Goal: Task Accomplishment & Management: Manage account settings

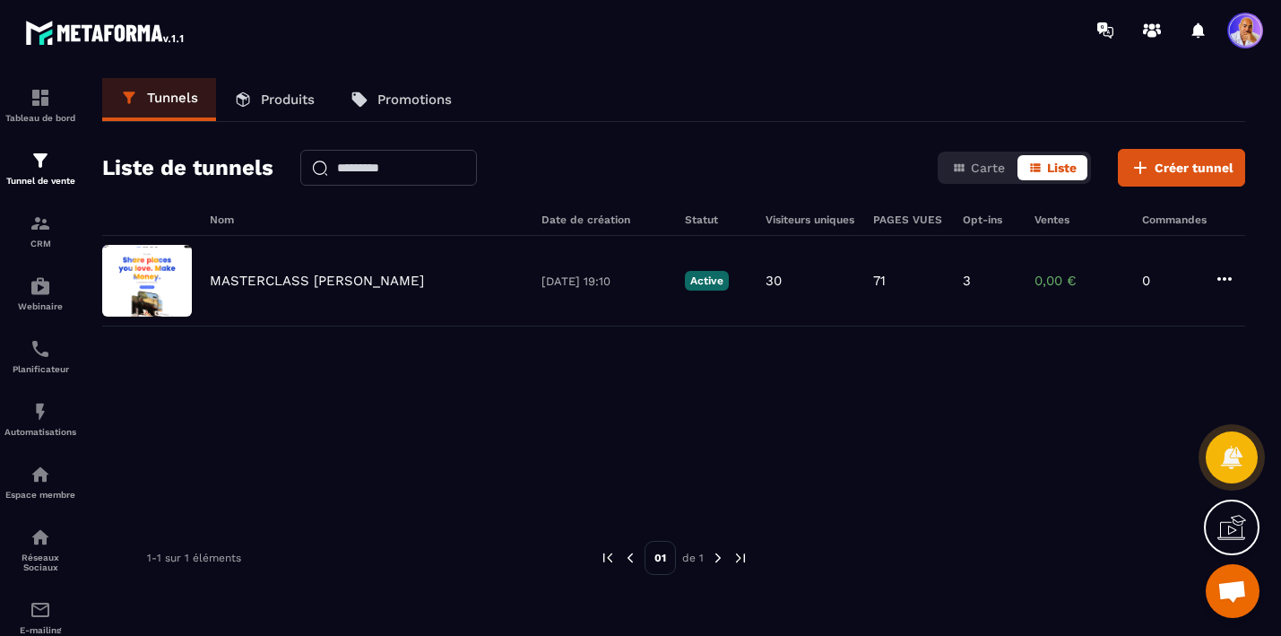
scroll to position [9275, 0]
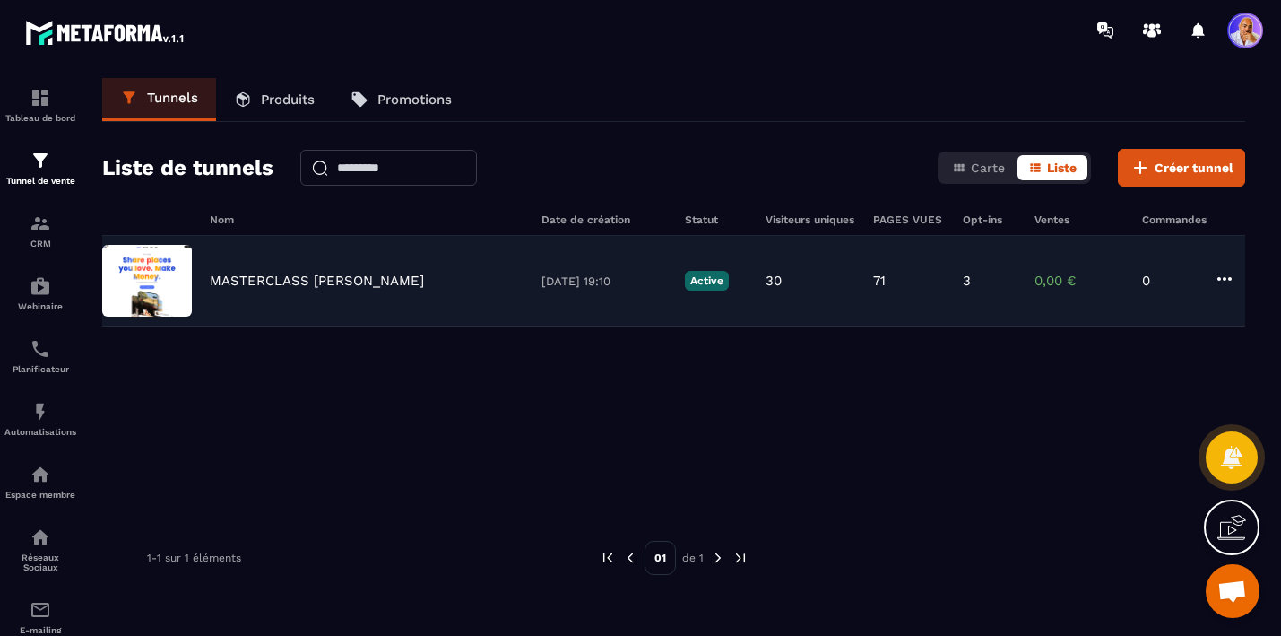
click at [302, 280] on p "MASTERCLASS [PERSON_NAME]" at bounding box center [317, 281] width 214 height 16
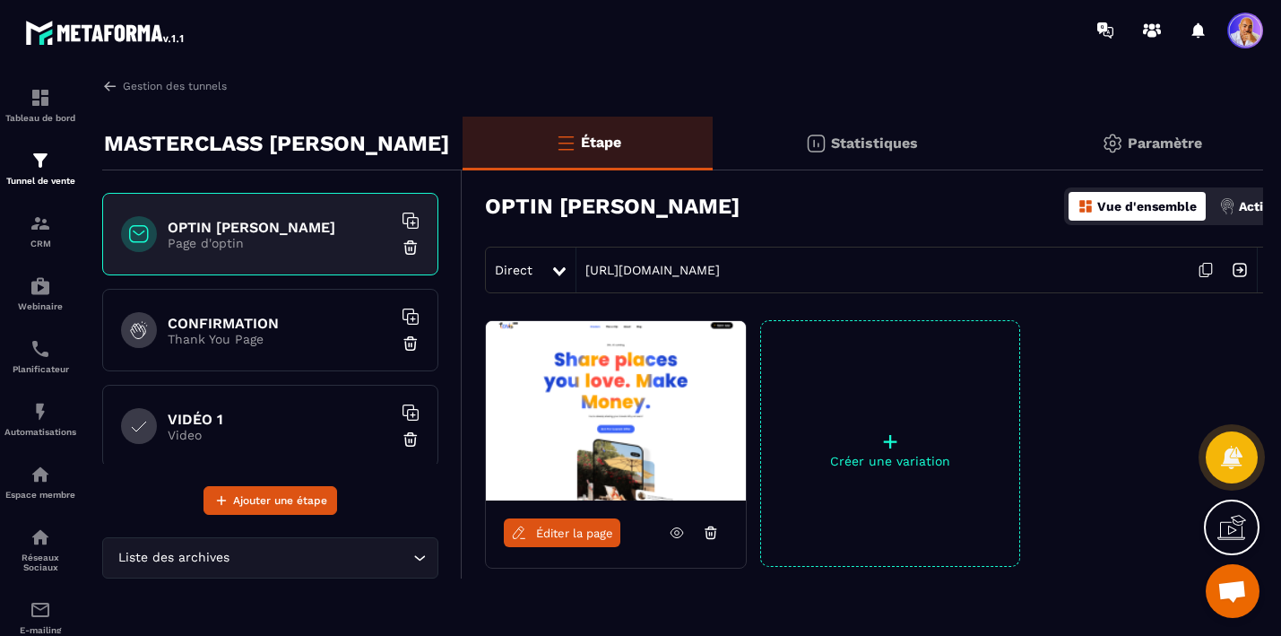
click at [1253, 35] on span at bounding box center [1245, 31] width 36 height 36
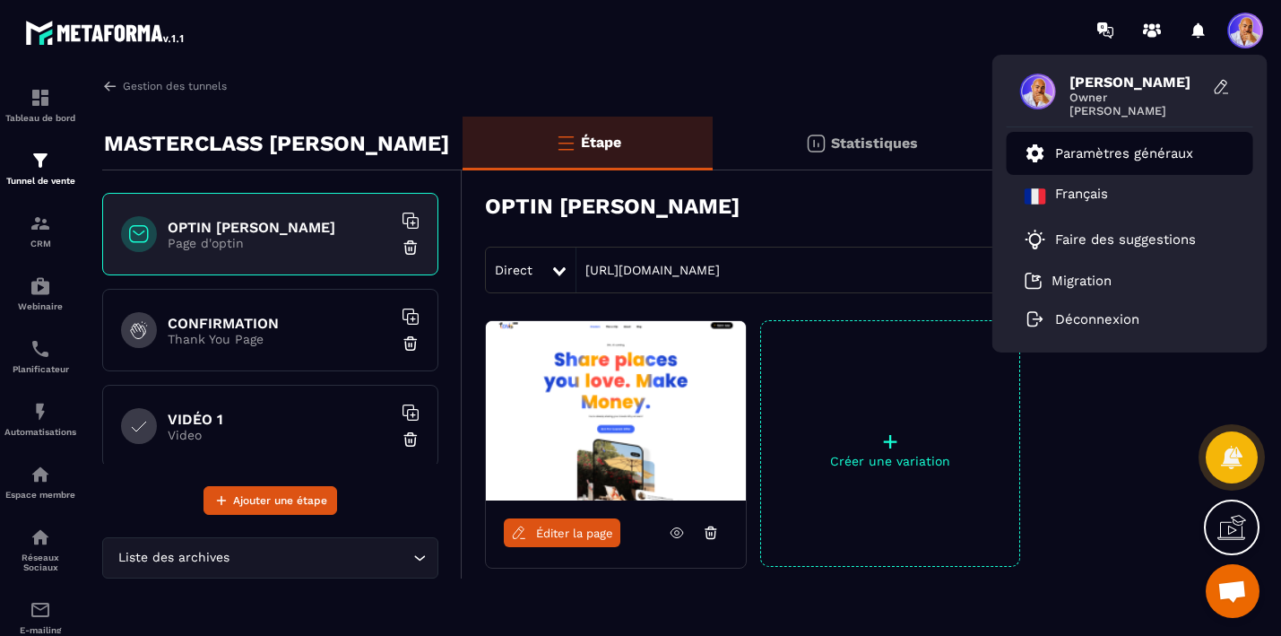
click at [1084, 156] on p "Paramètres généraux" at bounding box center [1124, 153] width 138 height 16
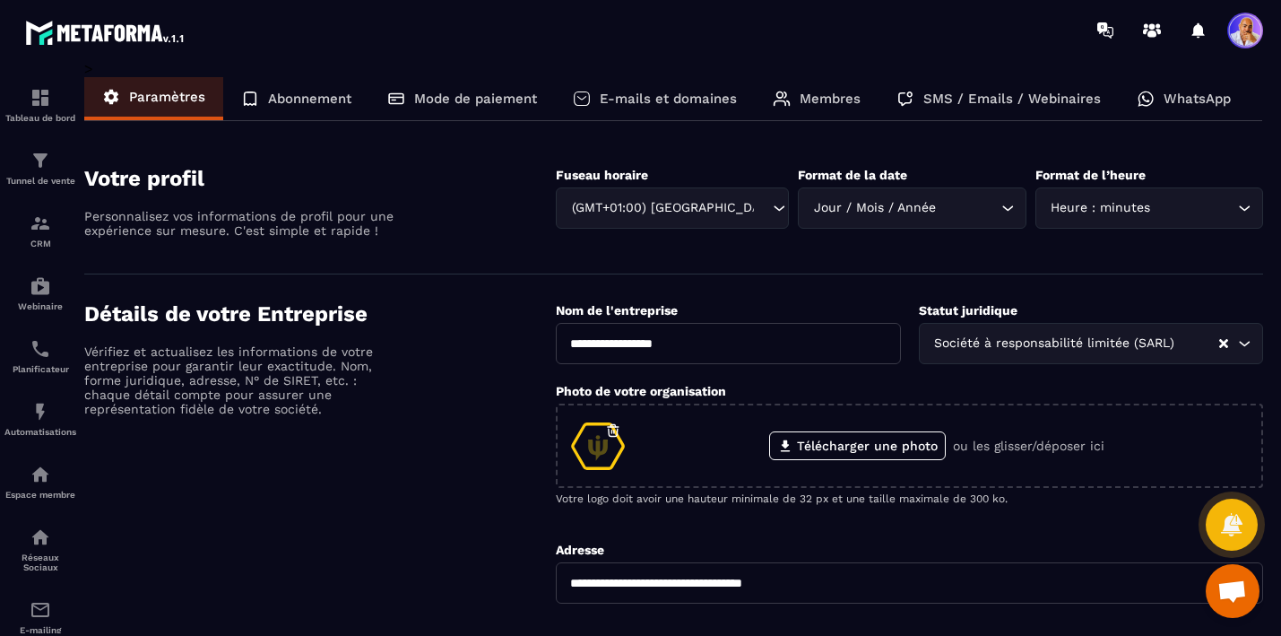
click at [677, 102] on p "E-mails et domaines" at bounding box center [668, 99] width 137 height 16
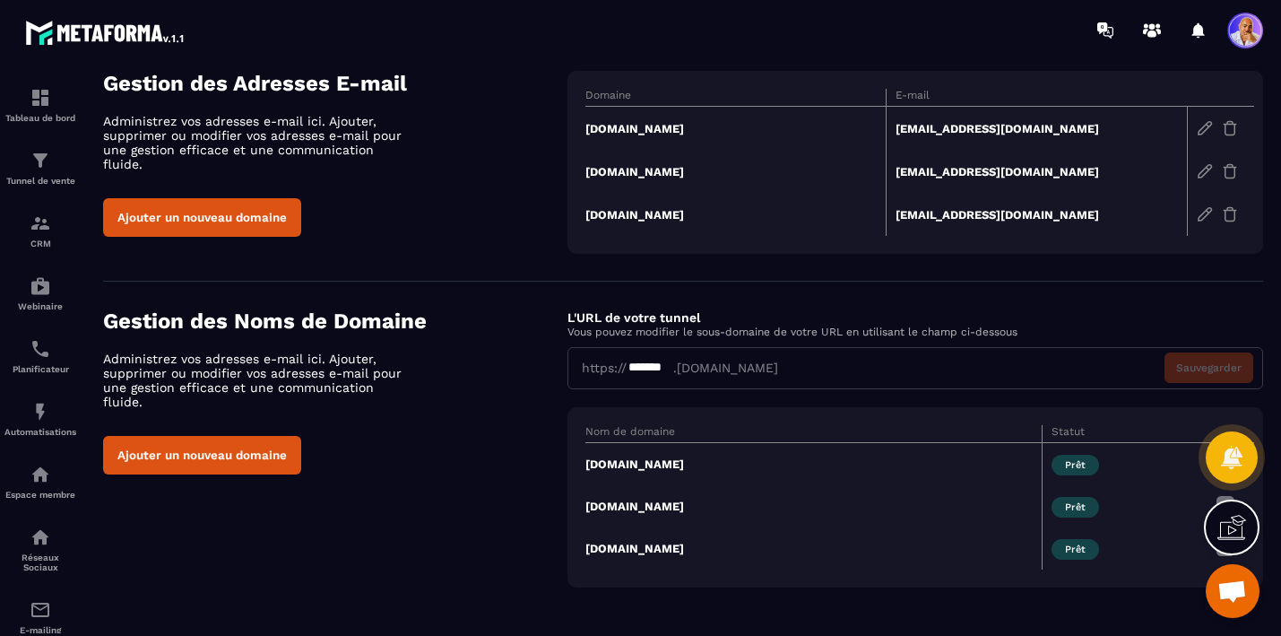
scroll to position [98, 0]
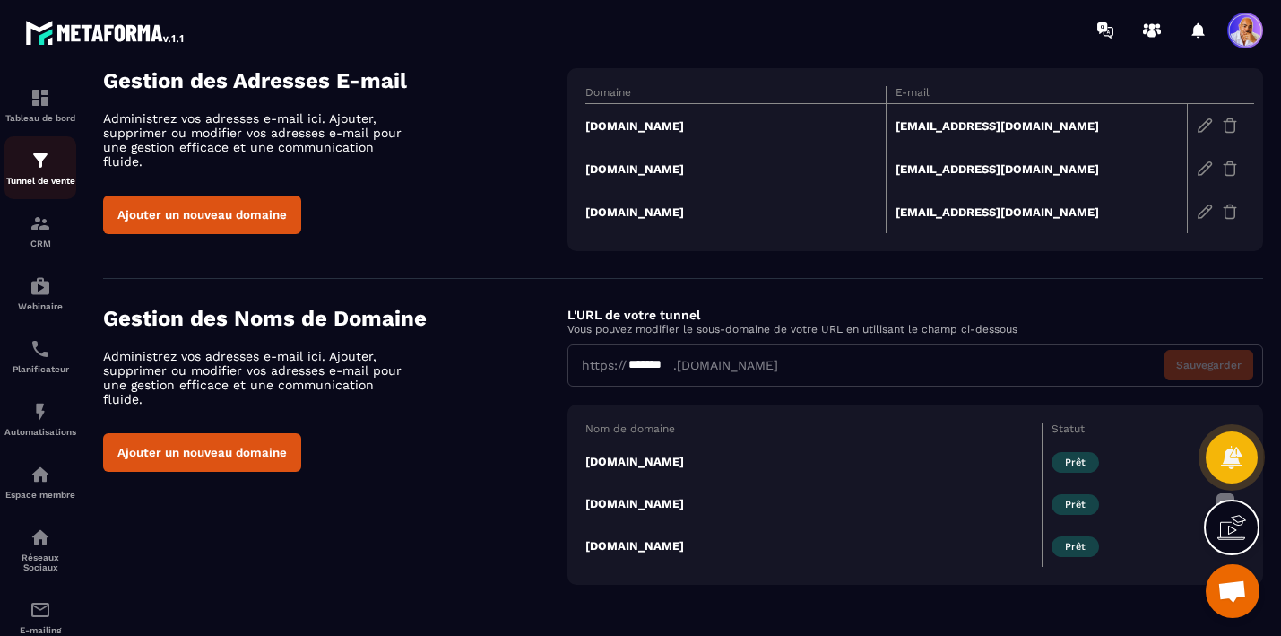
click at [50, 171] on img at bounding box center [41, 161] width 22 height 22
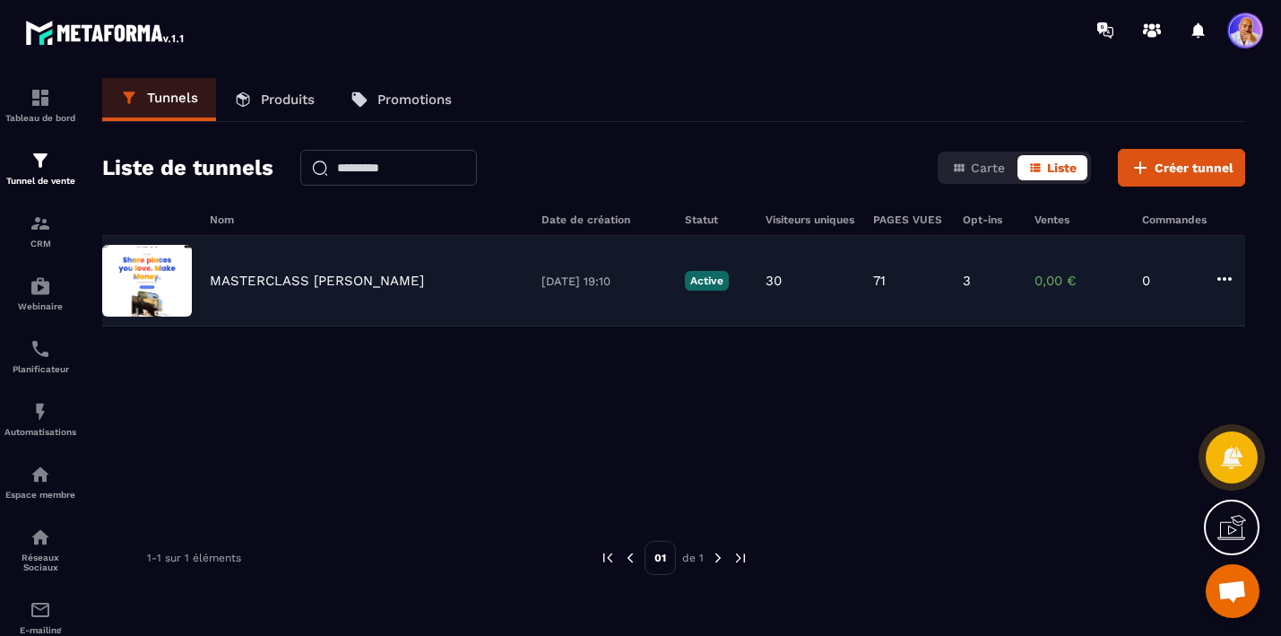
click at [310, 283] on p "MASTERCLASS [PERSON_NAME]" at bounding box center [317, 281] width 214 height 16
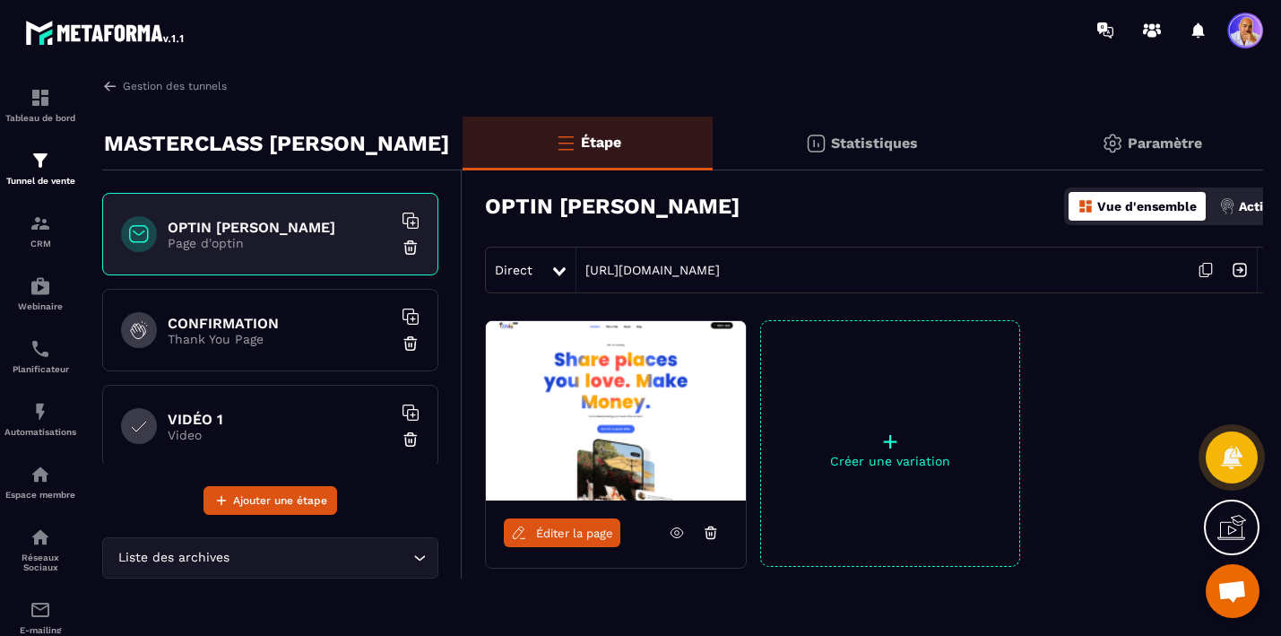
click at [1143, 142] on p "Paramètre" at bounding box center [1165, 142] width 74 height 17
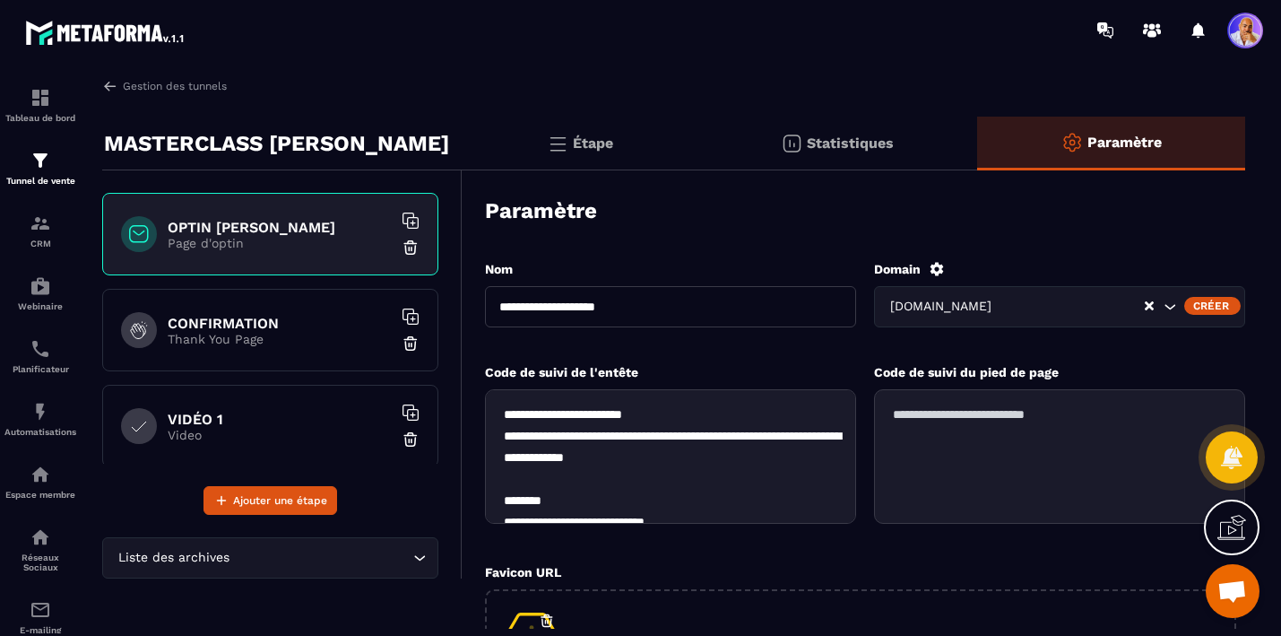
click at [1167, 305] on icon "Search for option" at bounding box center [1170, 307] width 18 height 18
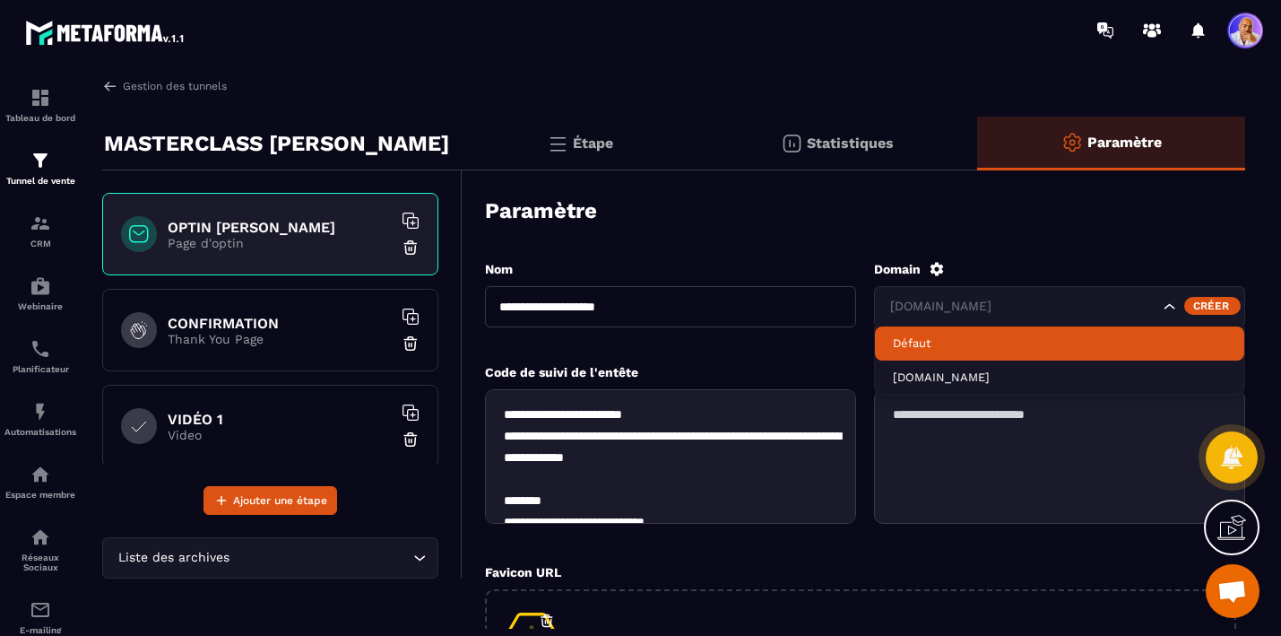
click at [933, 265] on icon at bounding box center [937, 268] width 13 height 13
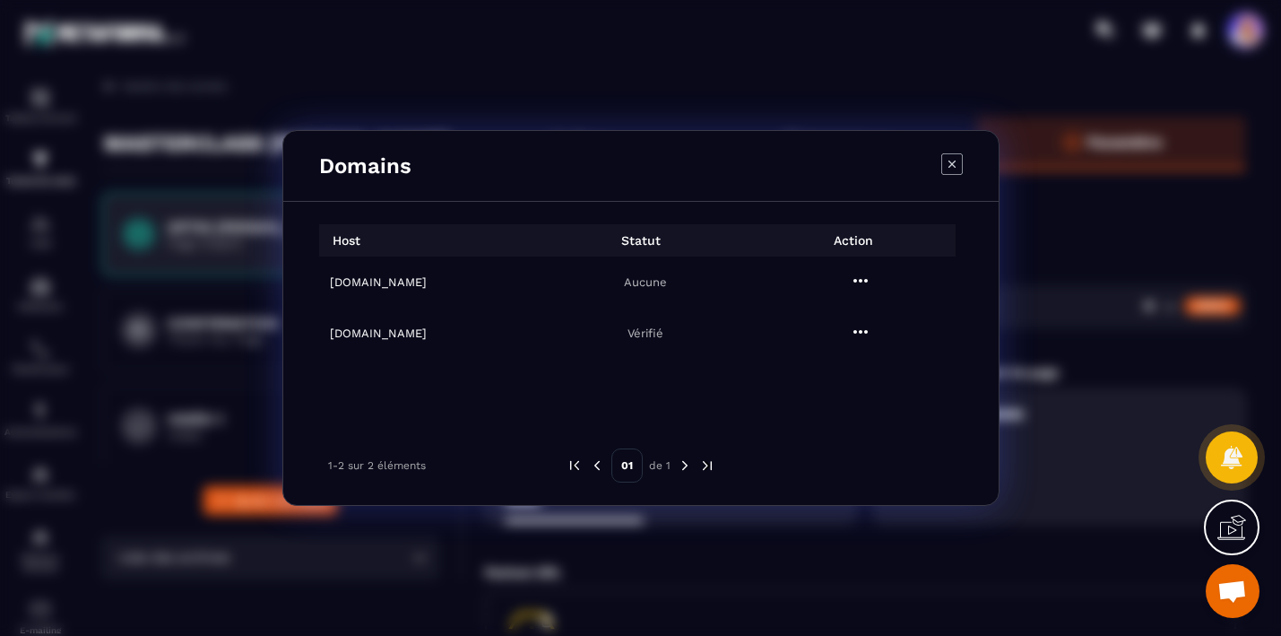
click at [352, 284] on h6 "[DOMAIN_NAME]" at bounding box center [432, 281] width 204 height 13
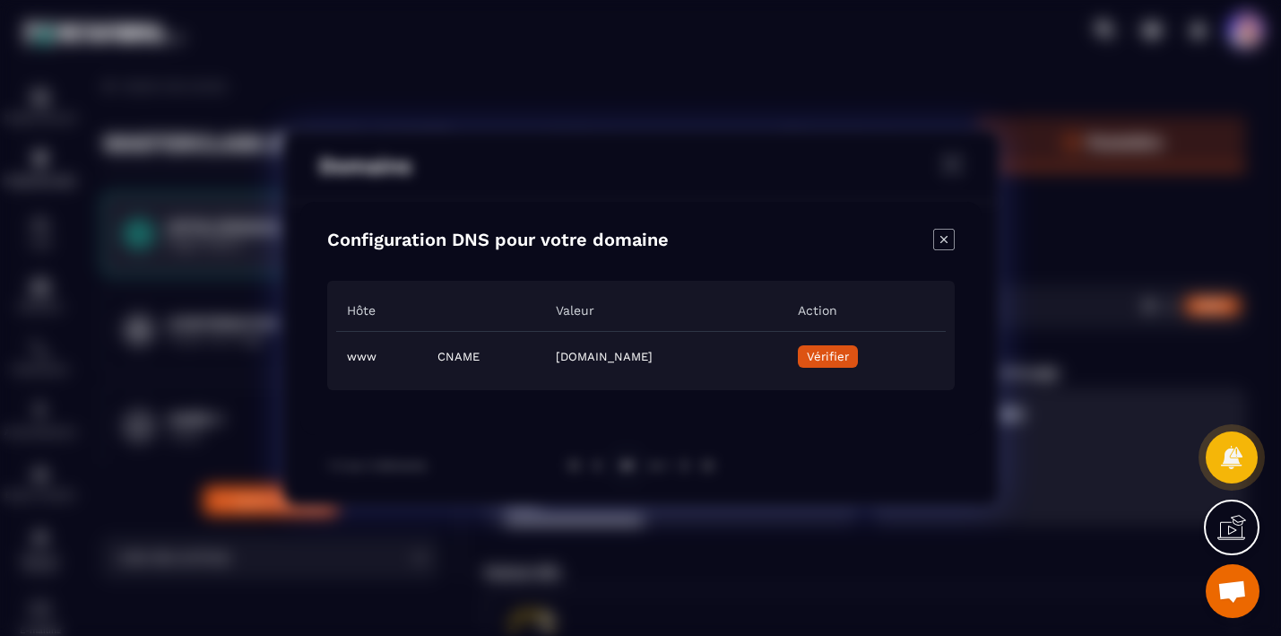
drag, startPoint x: 462, startPoint y: 356, endPoint x: 775, endPoint y: 358, distance: 313.8
click at [775, 358] on td "[DOMAIN_NAME]" at bounding box center [665, 356] width 241 height 50
copy td "[DOMAIN_NAME]"
click at [848, 359] on span "Vérifier" at bounding box center [827, 356] width 42 height 13
click at [1070, 321] on div "Modal window" at bounding box center [640, 318] width 1281 height 636
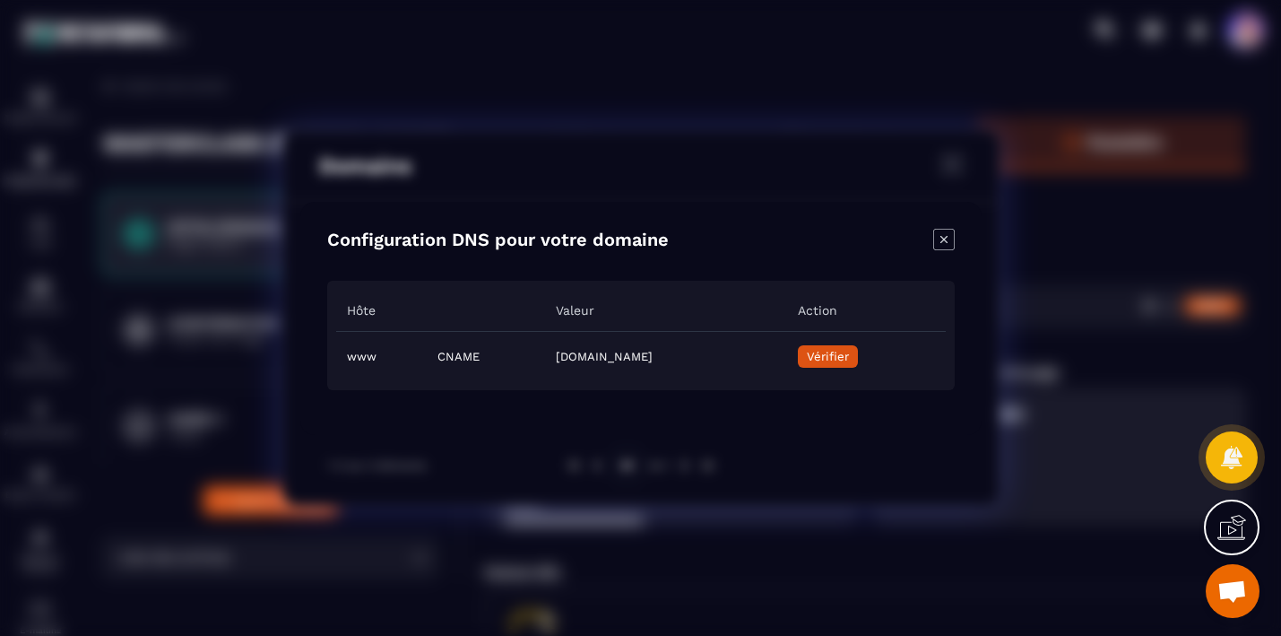
click at [949, 240] on icon "Close modal" at bounding box center [944, 240] width 22 height 22
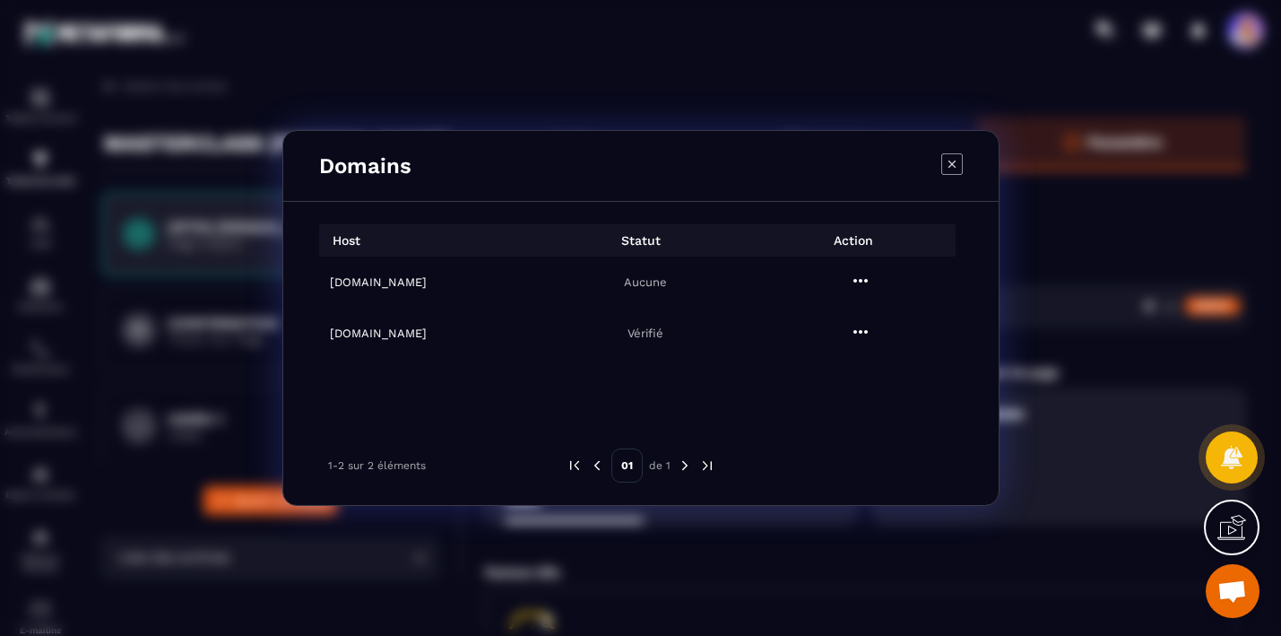
click at [954, 166] on icon "Modal window" at bounding box center [951, 163] width 7 height 7
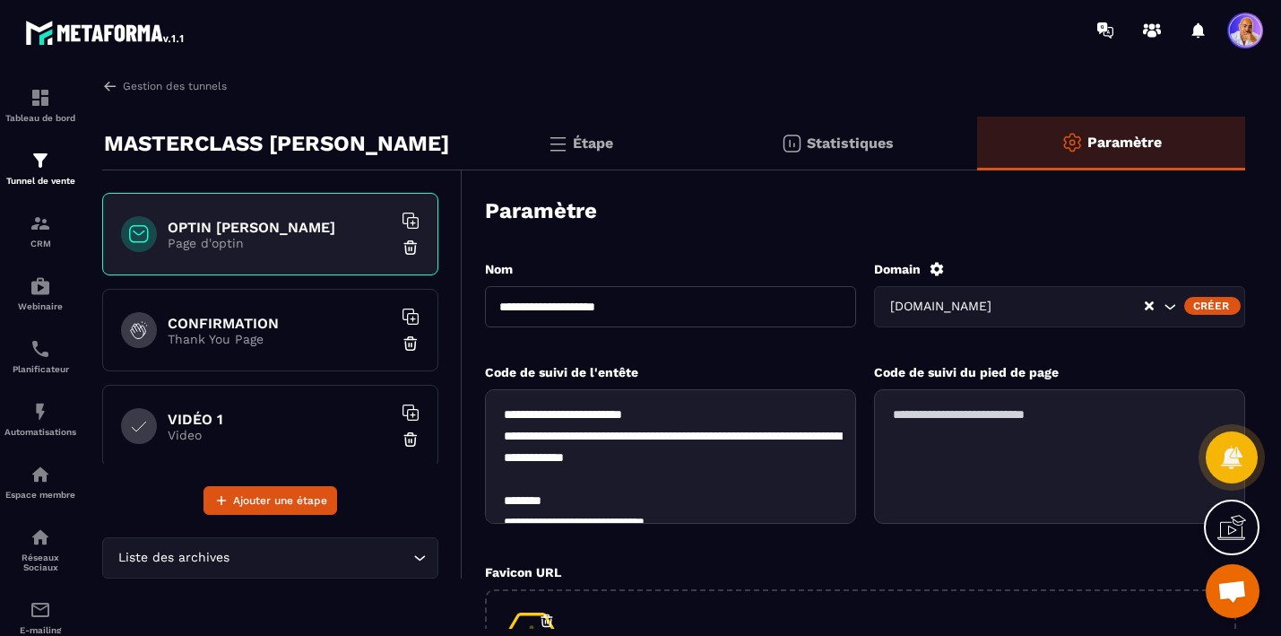
click at [1226, 585] on span "Ouvrir le chat" at bounding box center [1232, 592] width 30 height 25
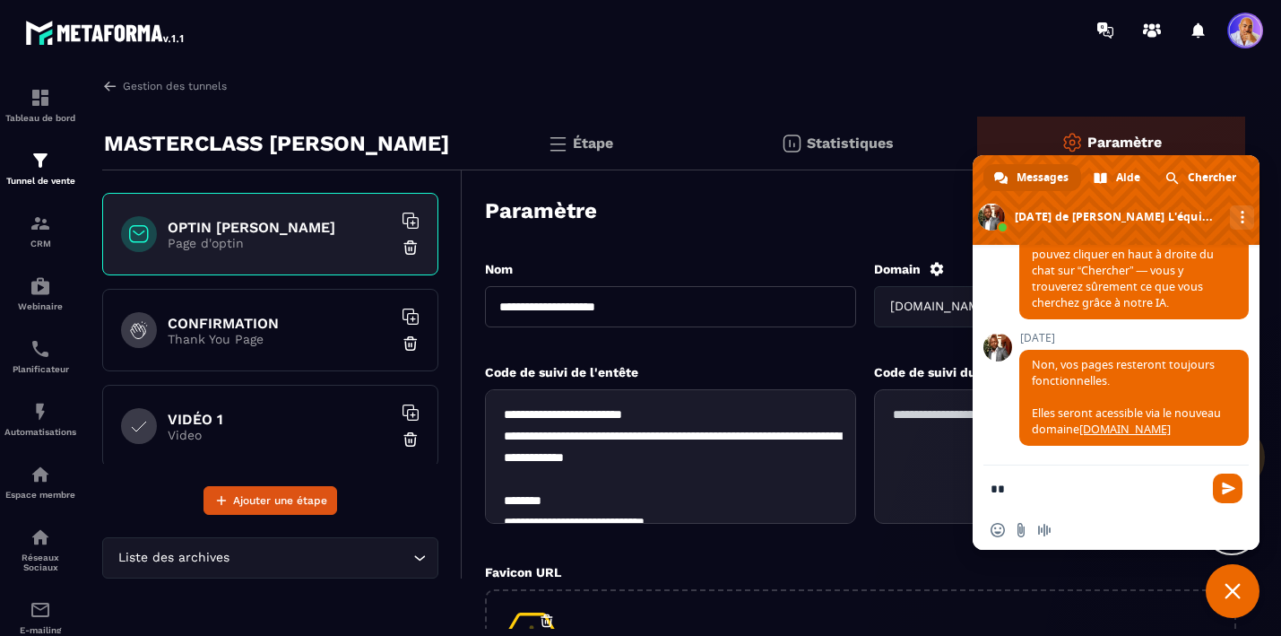
type textarea "*"
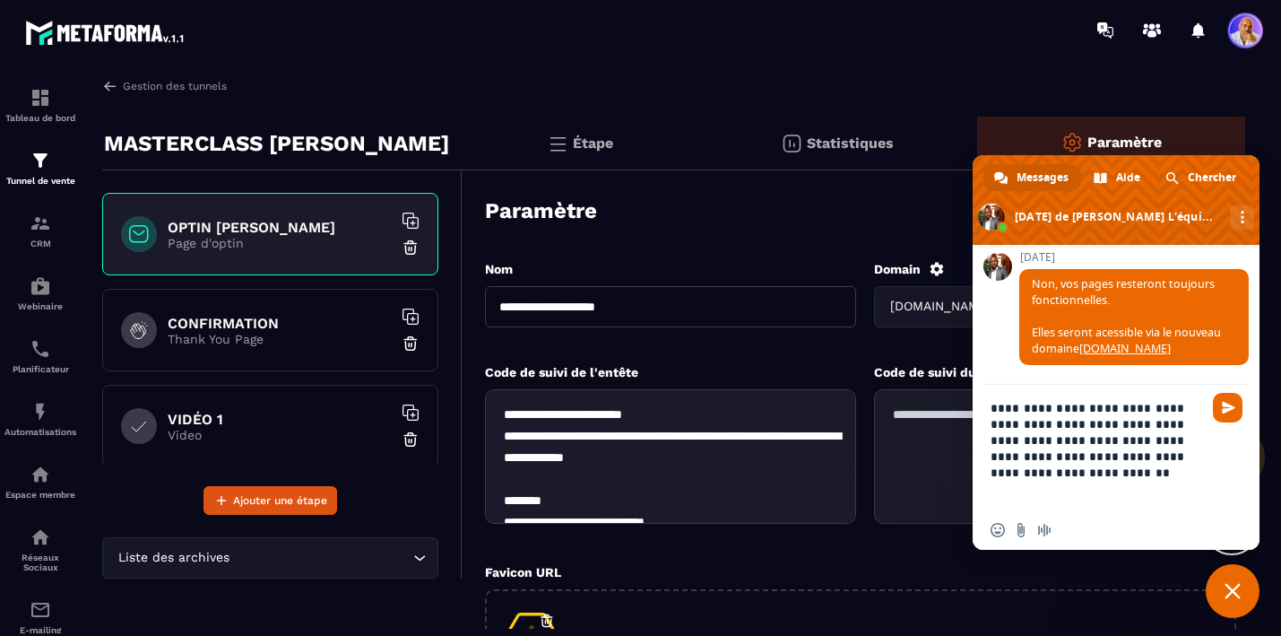
click at [1117, 473] on textarea "**********" at bounding box center [1098, 448] width 215 height 126
click at [1144, 493] on textarea "**********" at bounding box center [1098, 448] width 215 height 126
click at [1018, 530] on input "Envoyer un fichier" at bounding box center [1021, 530] width 14 height 14
paste textarea "**********"
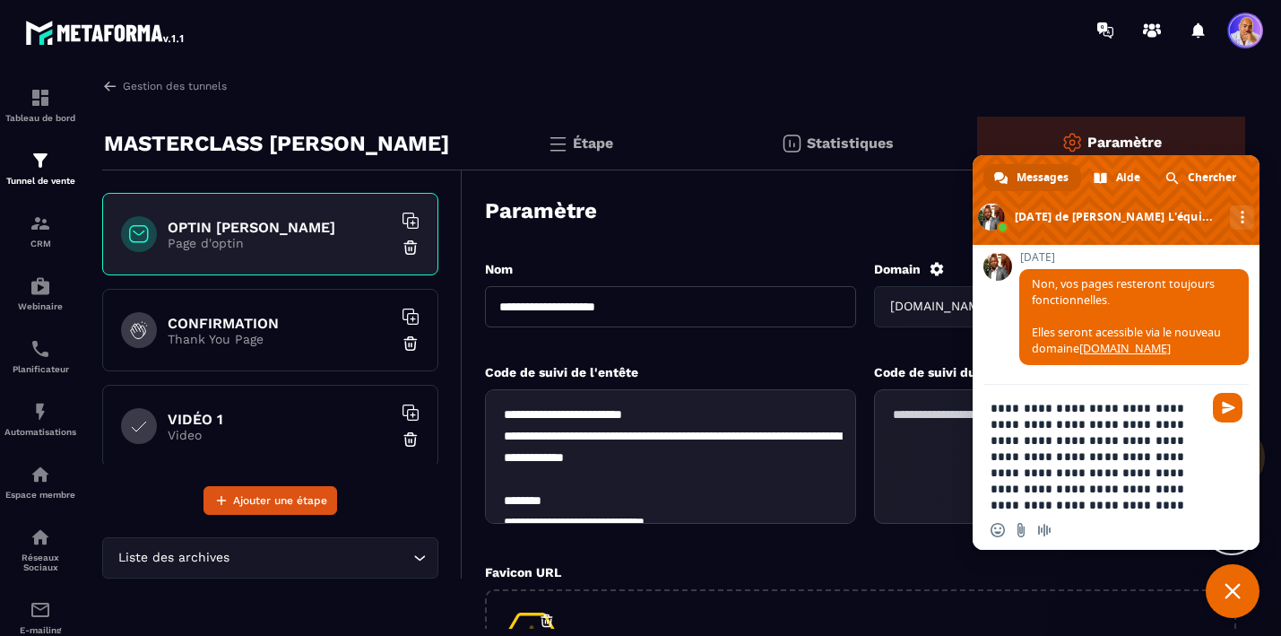
scroll to position [51, 0]
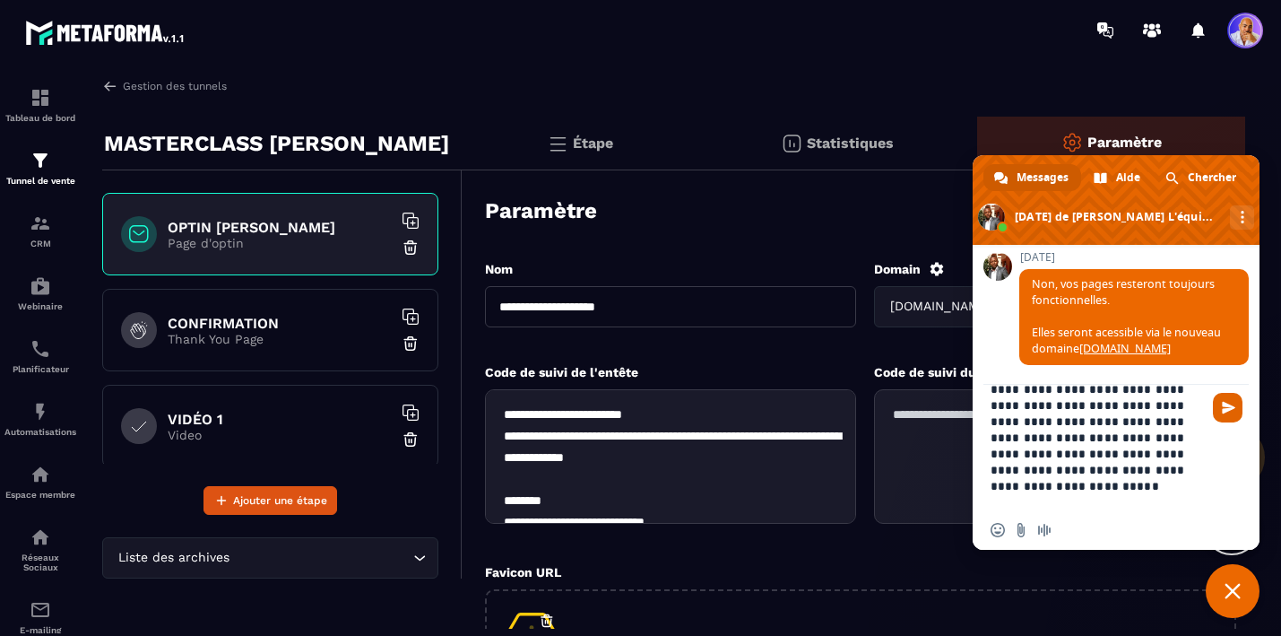
type textarea "**********"
click at [1227, 410] on span "Envoyer" at bounding box center [1228, 407] width 13 height 13
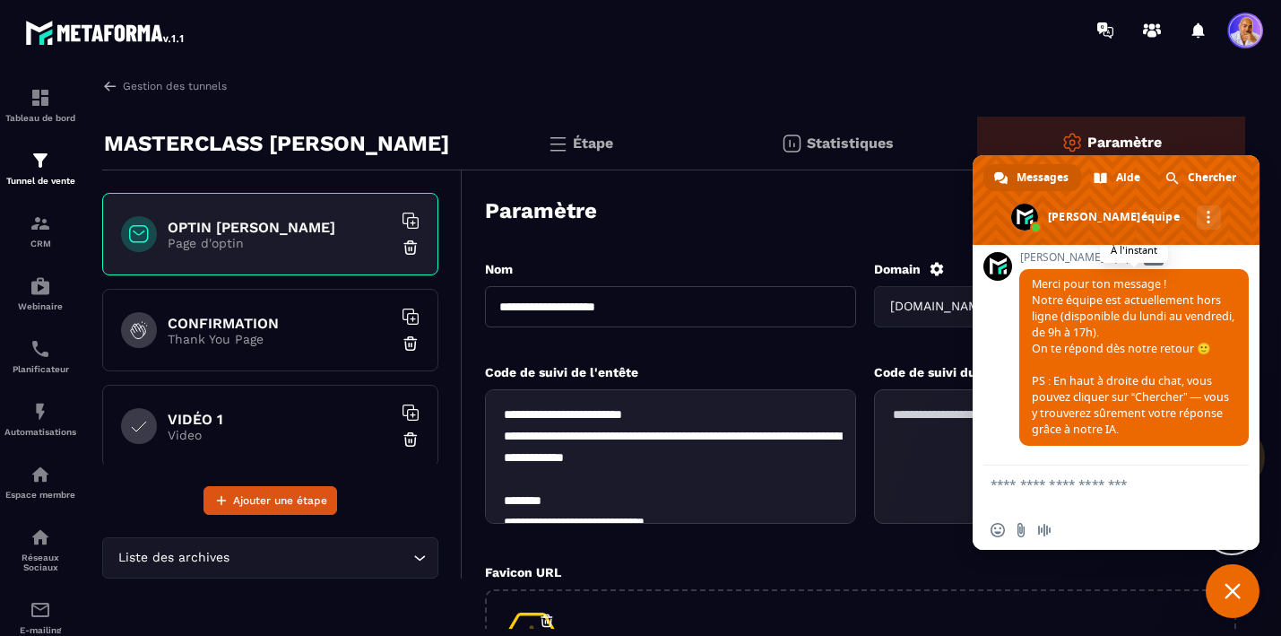
scroll to position [9685, 0]
paste textarea "**********"
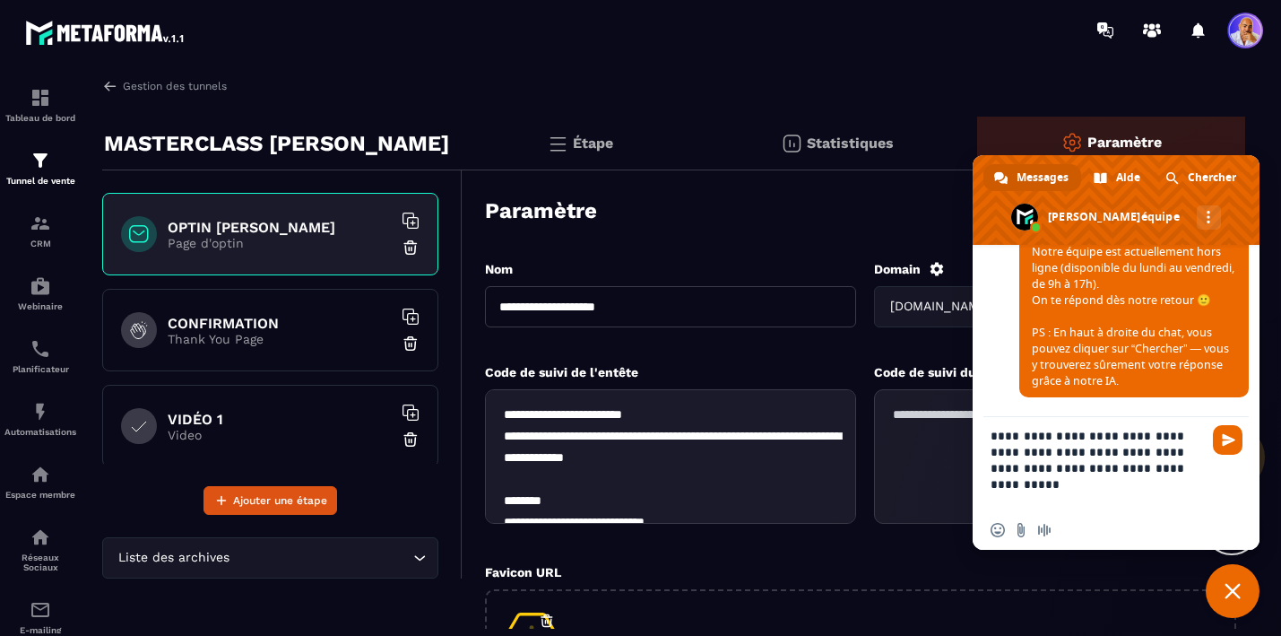
scroll to position [4, 0]
type textarea "**********"
click at [1220, 441] on span "Envoyer" at bounding box center [1228, 440] width 30 height 30
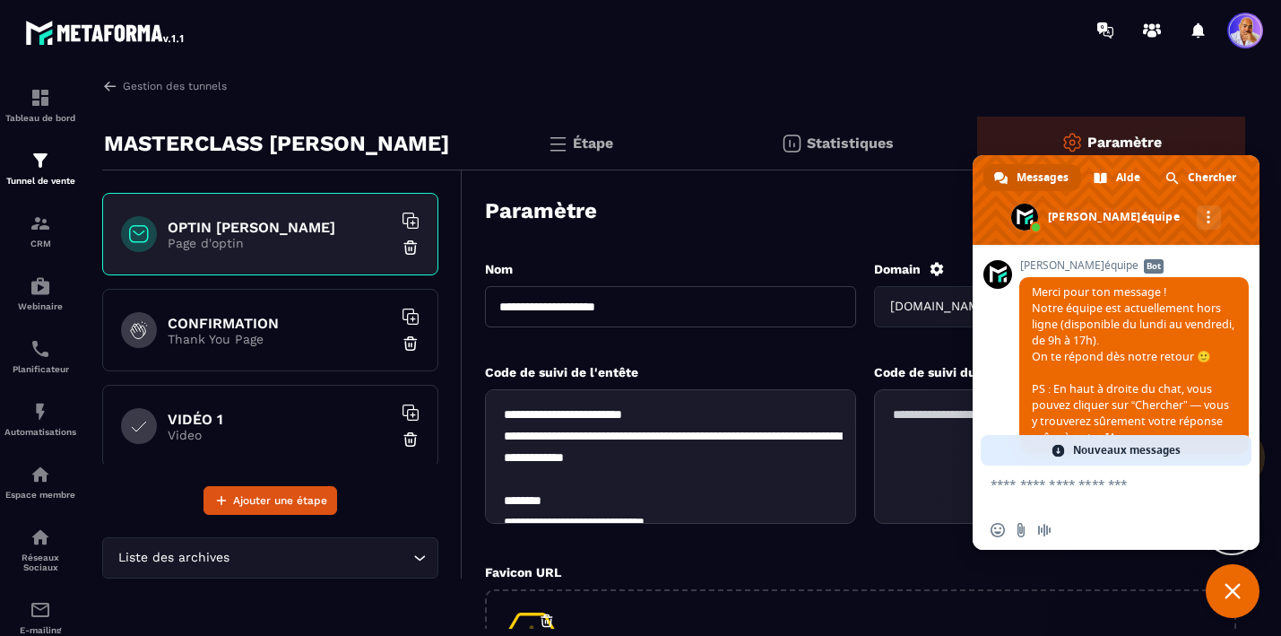
scroll to position [9526, 0]
